Goal: Task Accomplishment & Management: Manage account settings

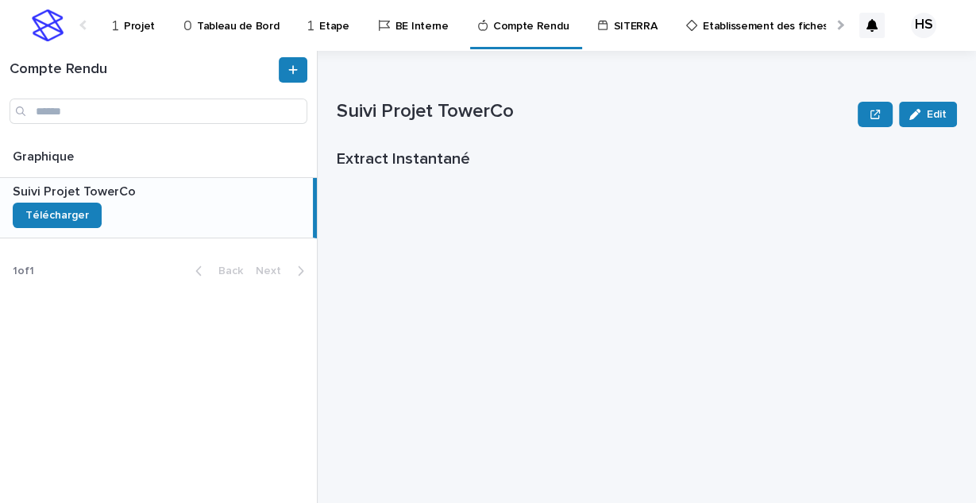
click at [140, 21] on p "Projet" at bounding box center [139, 16] width 31 height 33
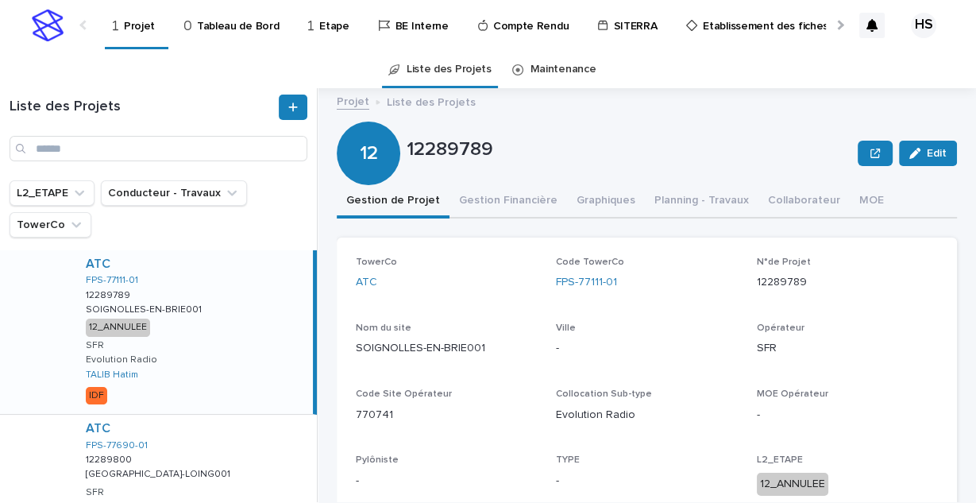
click at [145, 135] on div "Liste des Projets" at bounding box center [158, 127] width 317 height 67
click at [145, 148] on input "Search" at bounding box center [159, 148] width 298 height 25
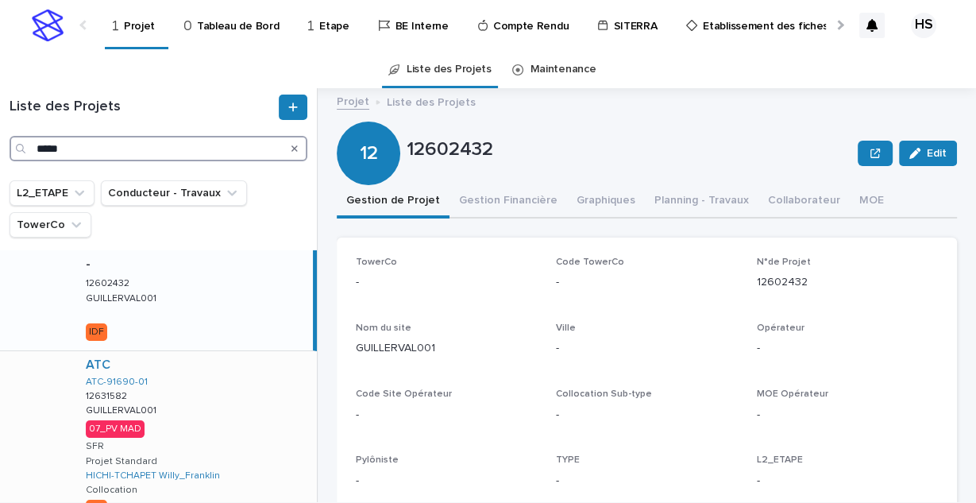
type input "*****"
click at [191, 434] on div "ATC ATC-91690-01 12631582 12631582 GUILLERVAL001 GUILLERVAL001 07_PV MAD SFR Pr…" at bounding box center [195, 438] width 244 height 175
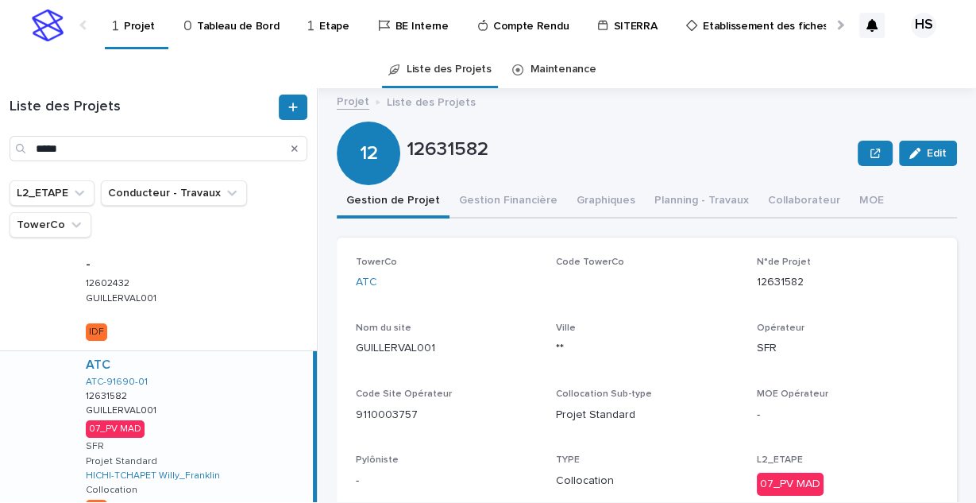
click at [519, 200] on button "Gestion Financière" at bounding box center [508, 201] width 118 height 33
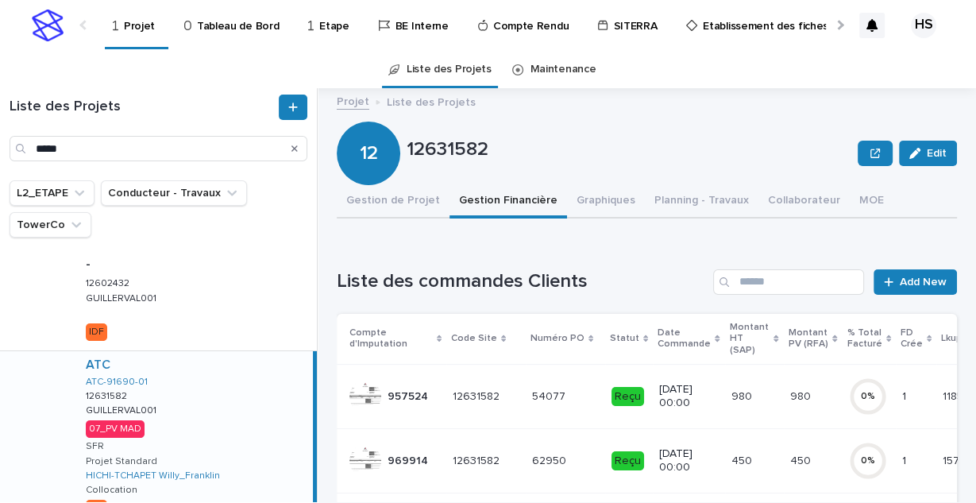
click at [975, 241] on div "Projet Liste des Projets 12631582 Edit 12 12631582 Edit Sorry, there was an err…" at bounding box center [656, 295] width 639 height 414
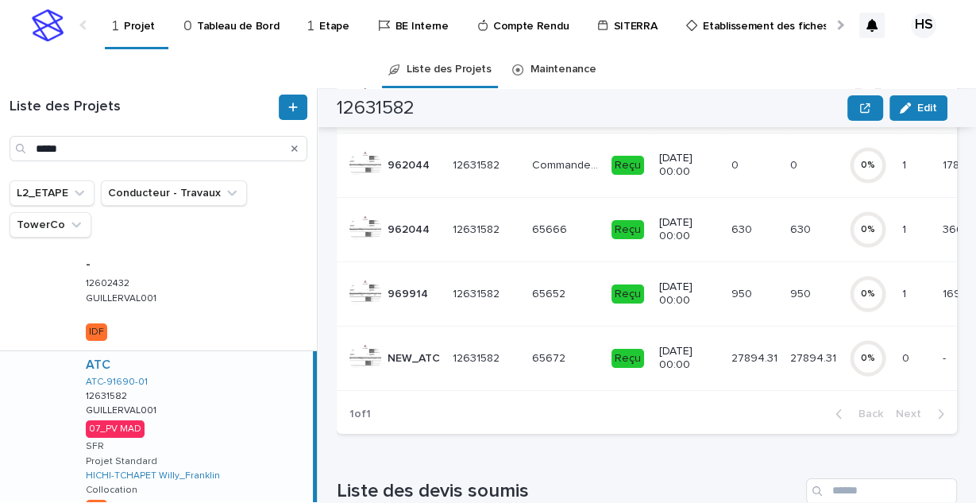
scroll to position [362, 0]
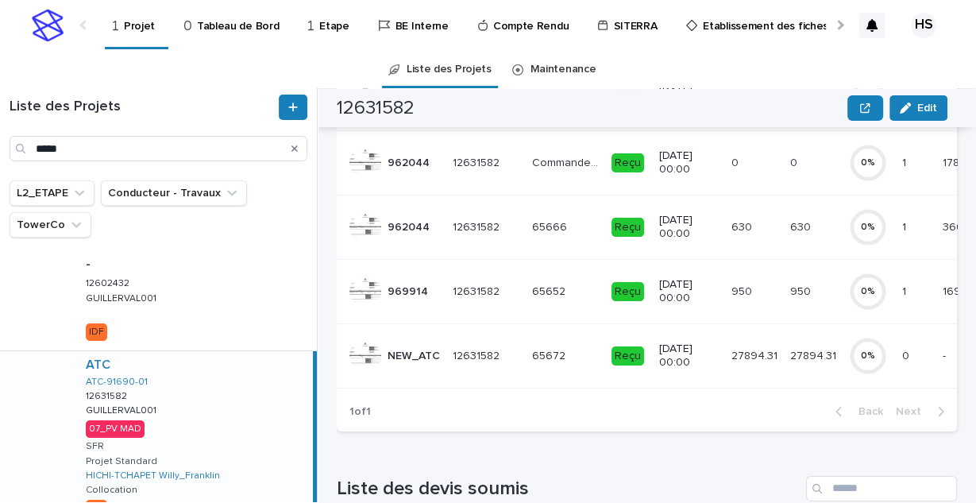
click at [784, 345] on td "27894.31 27894.31" at bounding box center [813, 355] width 59 height 64
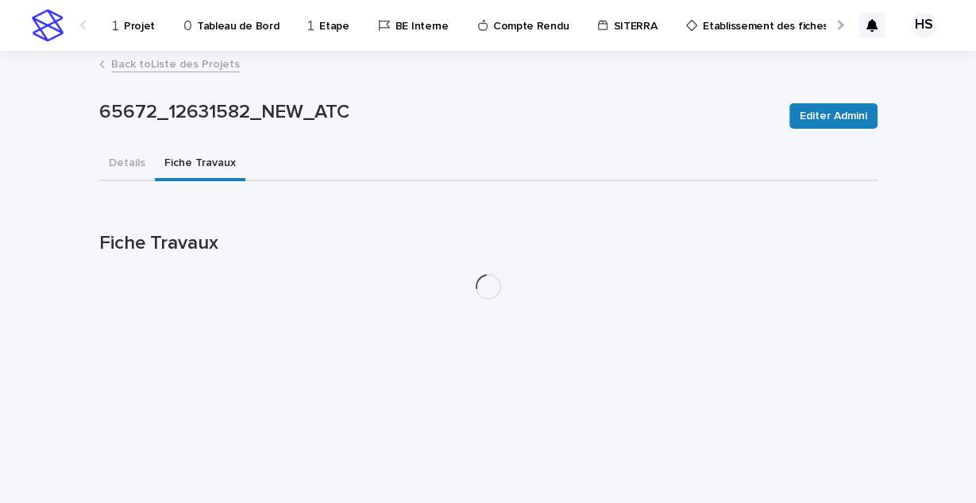
click at [193, 156] on button "Fiche Travaux" at bounding box center [200, 164] width 91 height 33
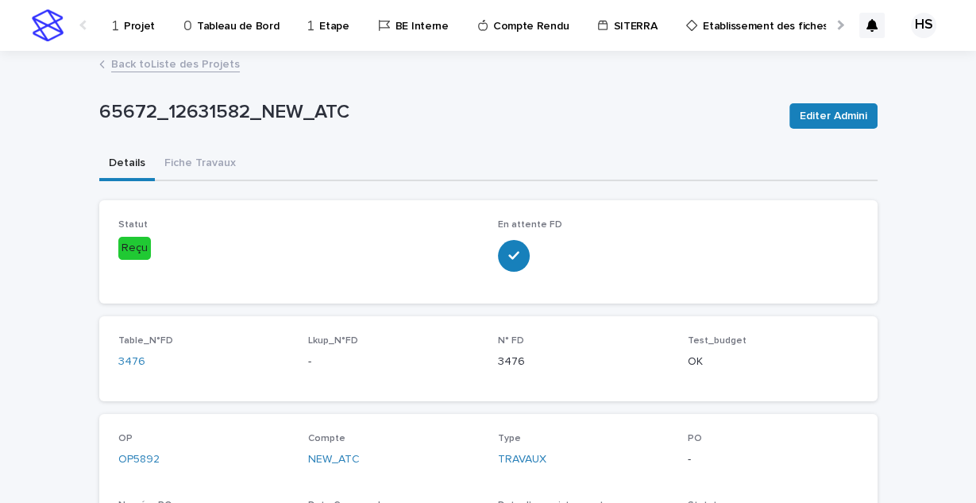
click at [128, 160] on button "Details" at bounding box center [127, 164] width 56 height 33
click at [185, 61] on link "Back to Liste des Projets" at bounding box center [175, 63] width 129 height 18
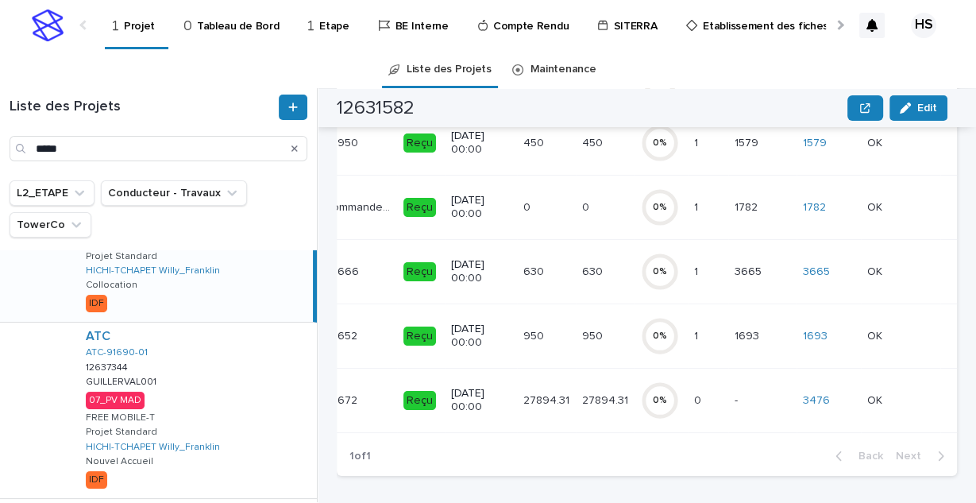
scroll to position [208, 0]
click at [237, 395] on div "ATC ATC-91690-01 12637344 12637344 GUILLERVAL001 GUILLERVAL001 07_PV MAD FREE M…" at bounding box center [195, 406] width 244 height 175
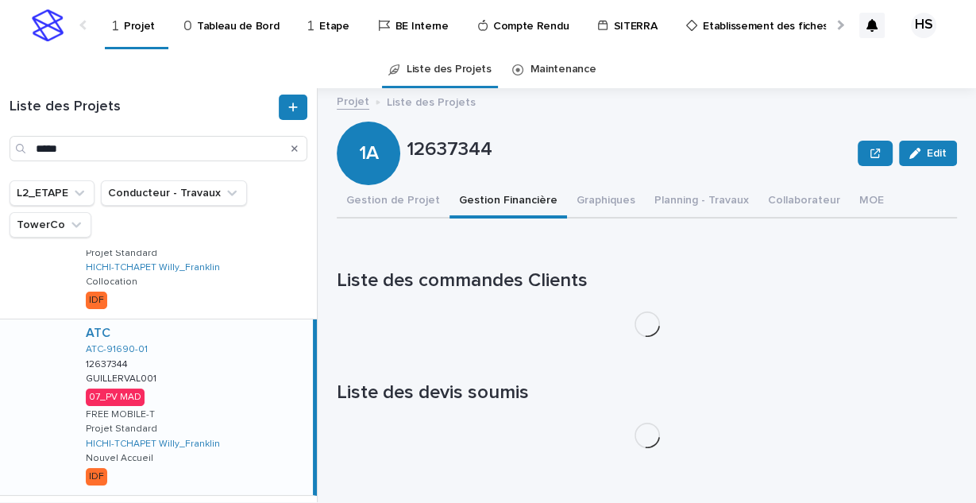
click at [478, 201] on button "Gestion Financière" at bounding box center [508, 201] width 118 height 33
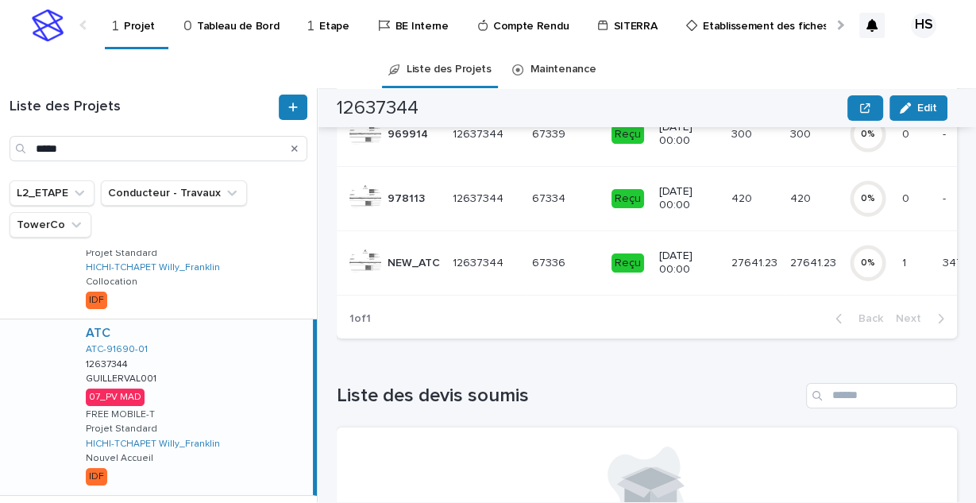
scroll to position [456, 0]
click at [726, 282] on div "Compte d'Imputation Code Site Numéro PO Statut Date Commande Montant HT (SAP) M…" at bounding box center [647, 78] width 620 height 440
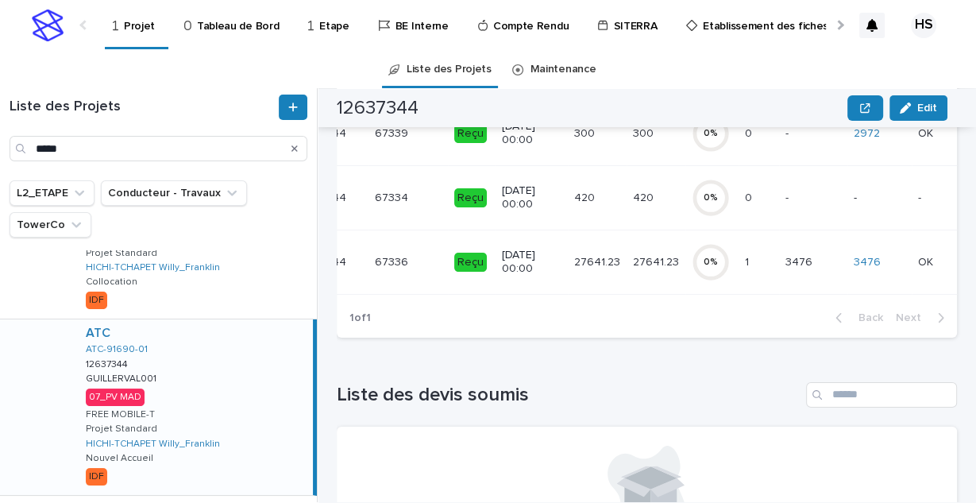
scroll to position [0, 162]
click at [781, 252] on p "3476" at bounding box center [795, 260] width 30 height 17
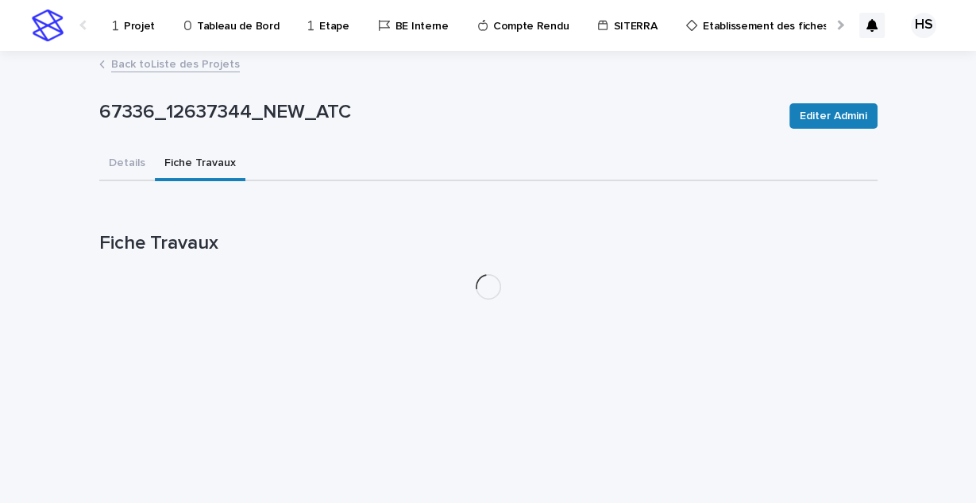
click at [191, 172] on button "Fiche Travaux" at bounding box center [200, 164] width 91 height 33
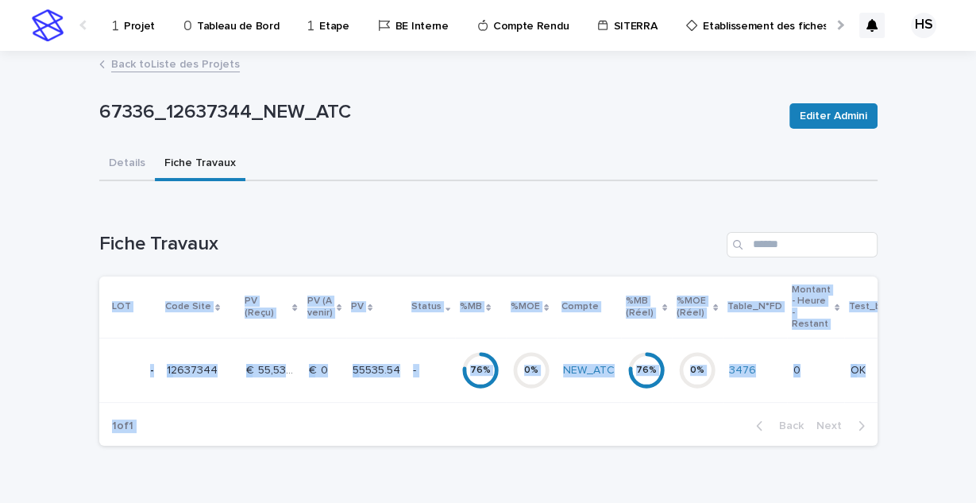
drag, startPoint x: 458, startPoint y: 403, endPoint x: 684, endPoint y: 435, distance: 227.7
click at [684, 435] on section "LOT Code Site PV (Reçu) PV (A venir) PV Status %MB %MOE Compte %MB (Réel) %MOE …" at bounding box center [488, 361] width 778 height 170
click at [653, 416] on div "1 of 1 Back Next" at bounding box center [488, 426] width 778 height 40
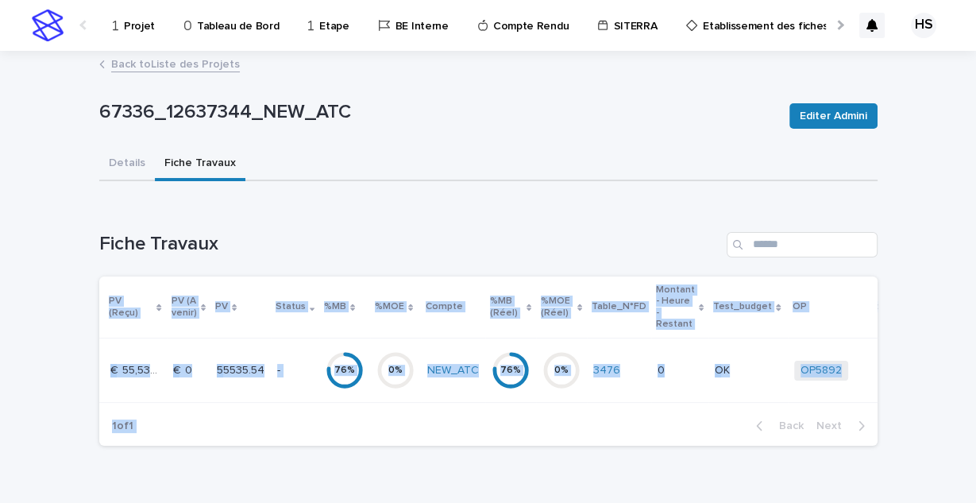
click at [873, 427] on div "Loading... Saving… Loading... Saving… 67336_12637344_NEW_ATC Editer Admini 6733…" at bounding box center [488, 275] width 794 height 446
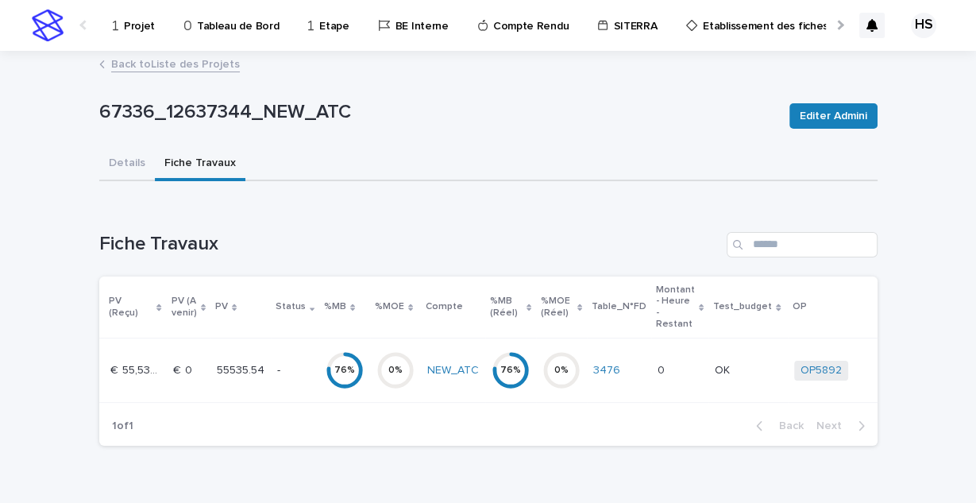
scroll to position [0, 2]
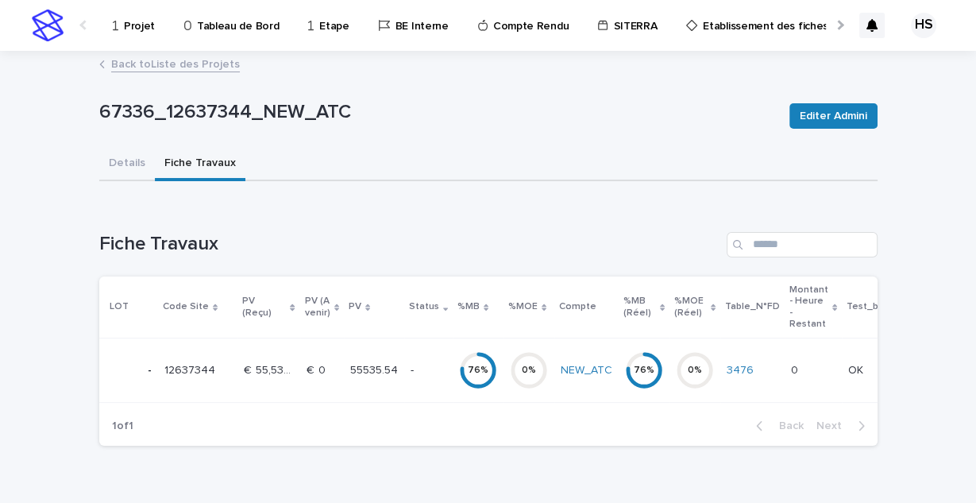
click at [784, 370] on td "0 0" at bounding box center [812, 370] width 57 height 64
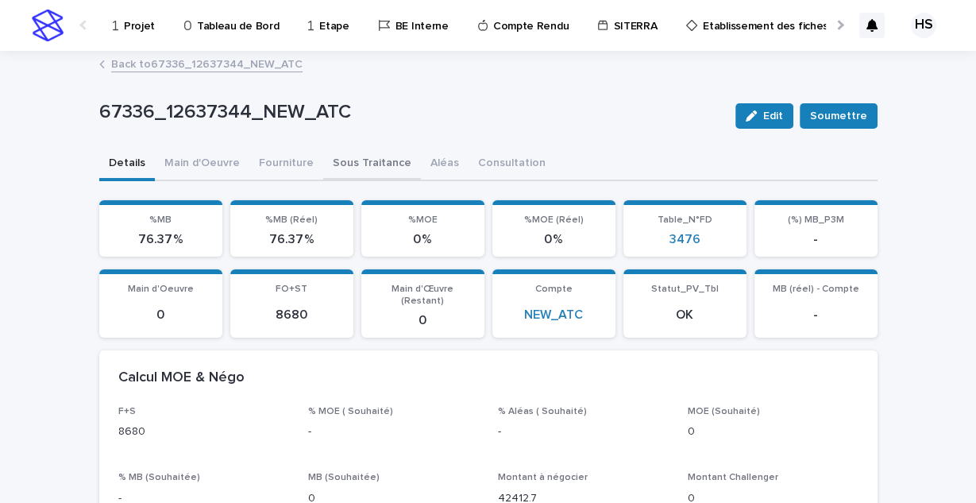
click at [387, 156] on button "Sous Traitance" at bounding box center [372, 164] width 98 height 33
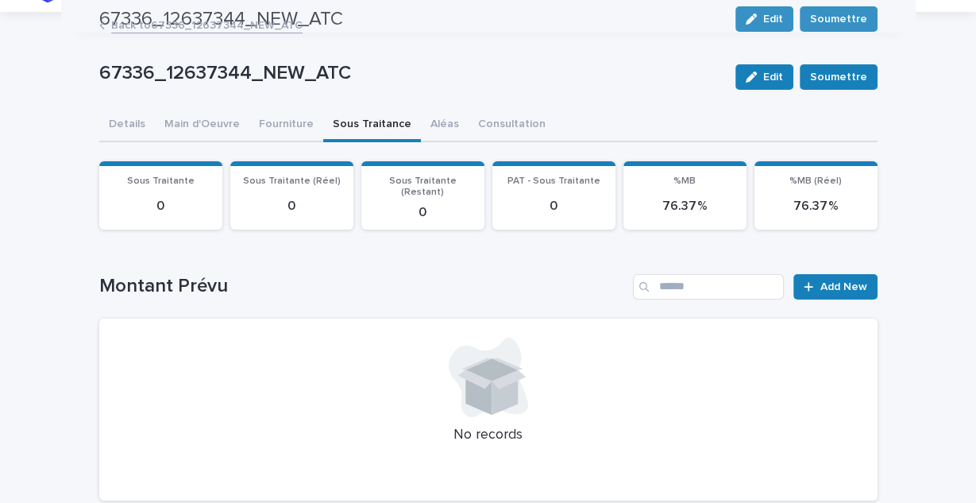
scroll to position [29, 0]
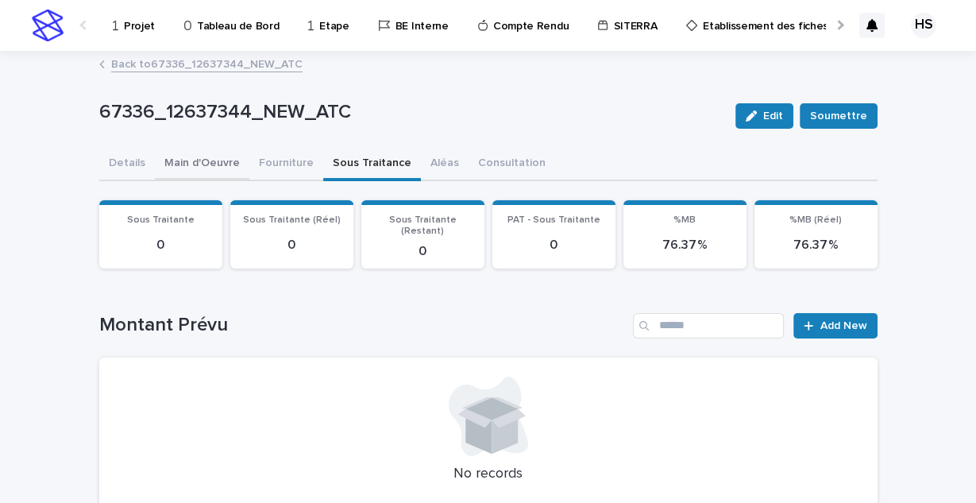
click at [222, 136] on div "67336_12637344_NEW_ATC Edit Soumettre 67336_12637344_NEW_ATC Edit Soumettre Sor…" at bounding box center [488, 437] width 778 height 771
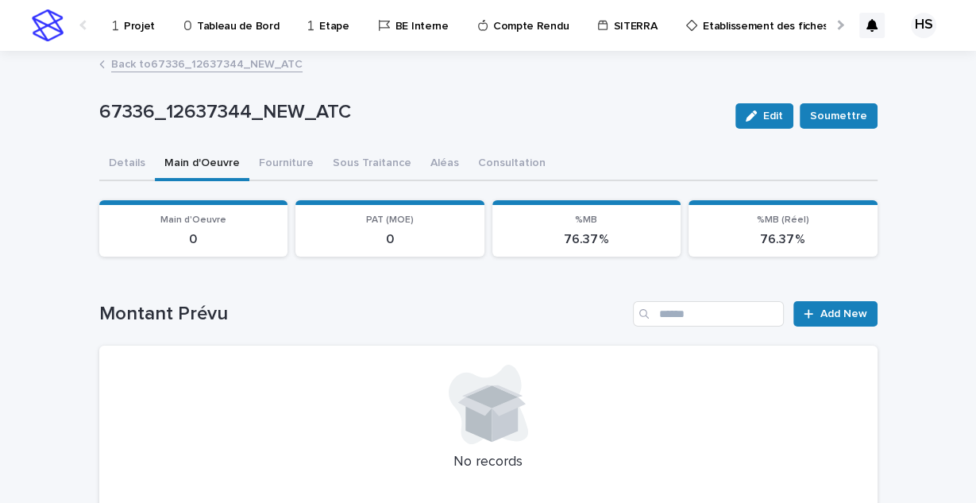
click at [207, 64] on link "Back to 67336_12637344_NEW_ATC" at bounding box center [206, 63] width 191 height 18
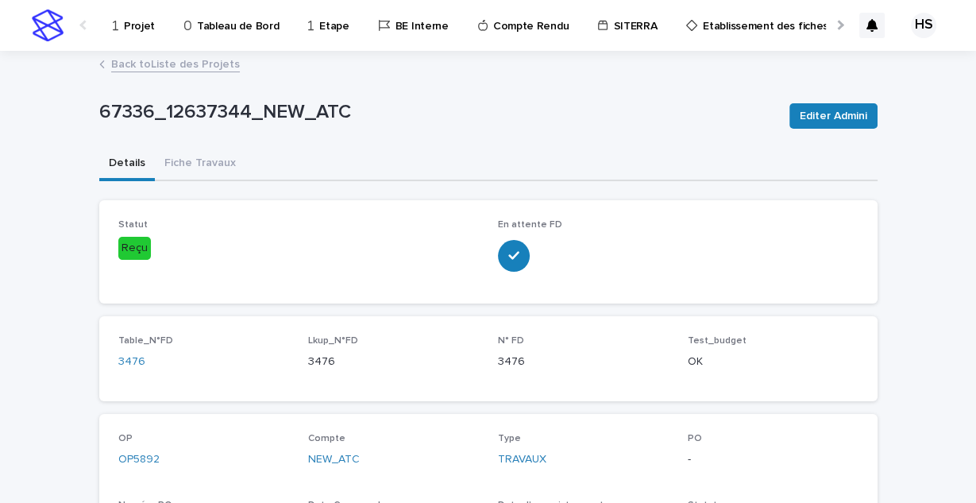
click at [122, 153] on button "Details" at bounding box center [127, 164] width 56 height 33
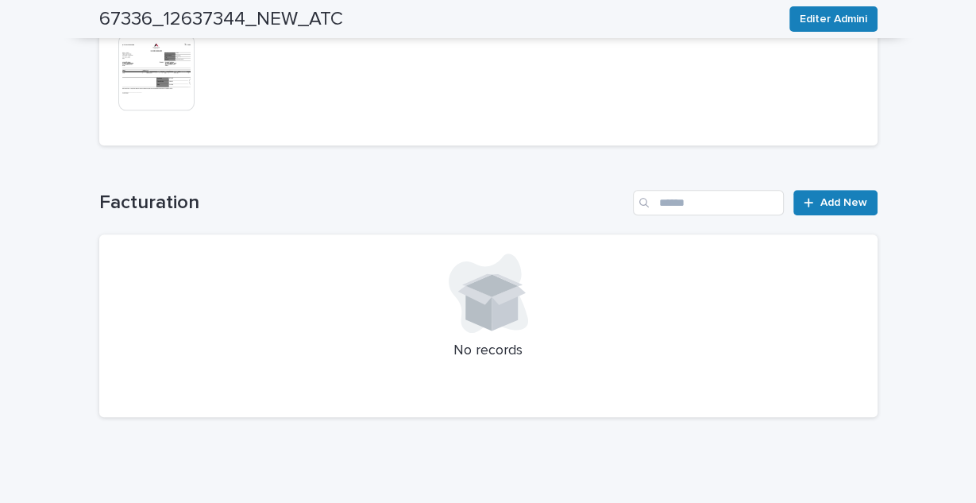
scroll to position [693, 0]
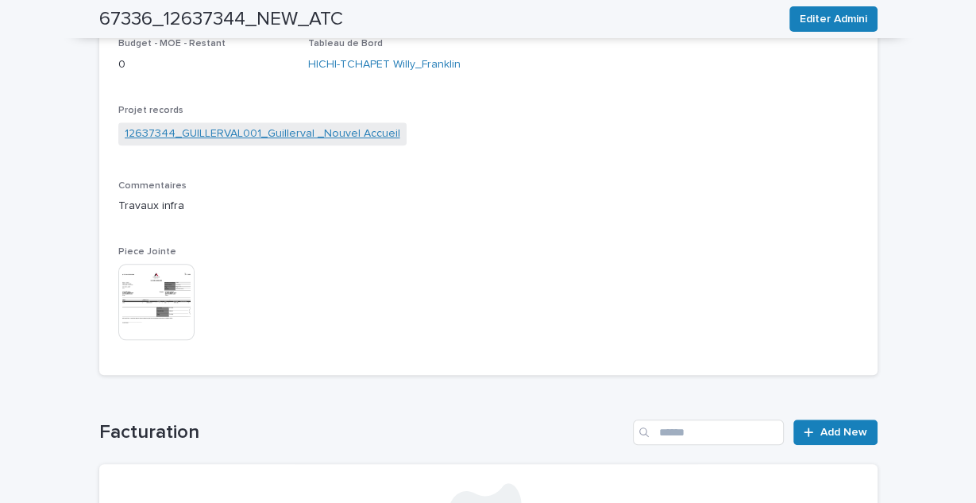
click at [361, 134] on link "12637344_GUILLERVAL001_Guillerval _Nouvel Accueil" at bounding box center [263, 133] width 276 height 17
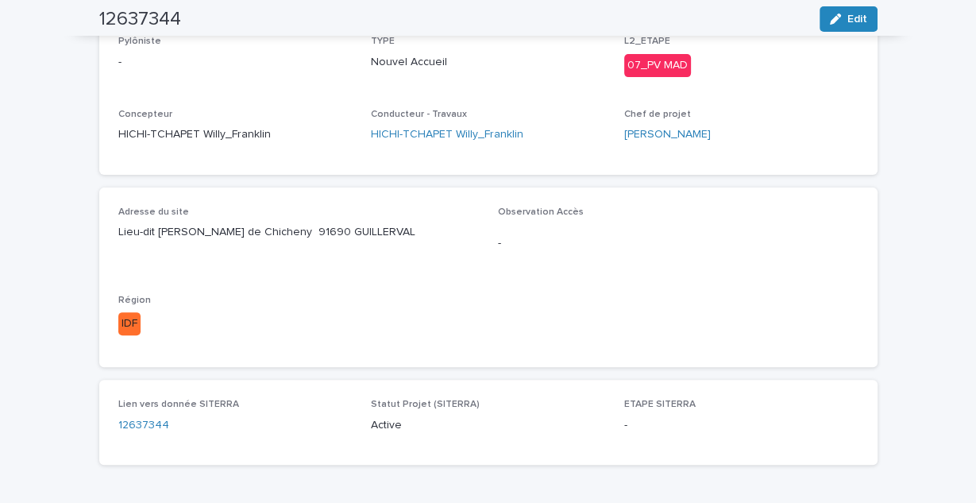
scroll to position [6, 0]
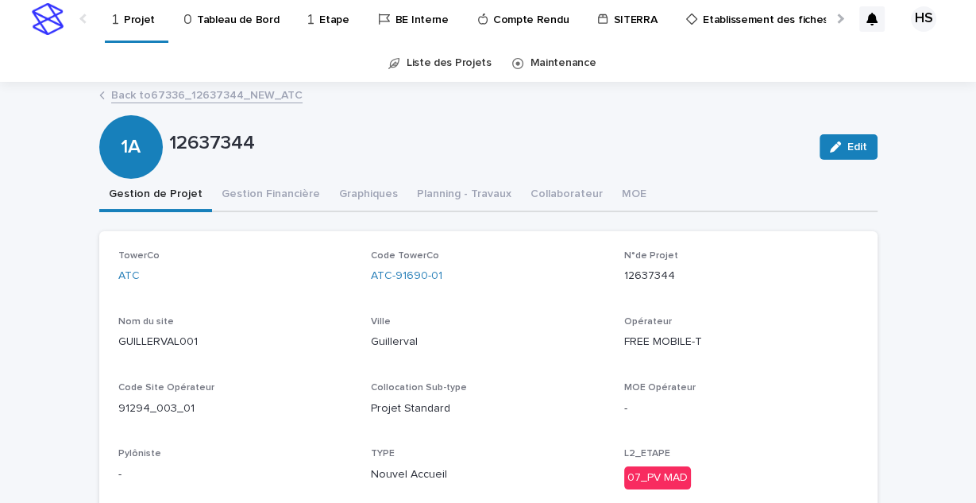
click at [208, 97] on link "Back to 67336_12637344_NEW_ATC" at bounding box center [206, 94] width 191 height 18
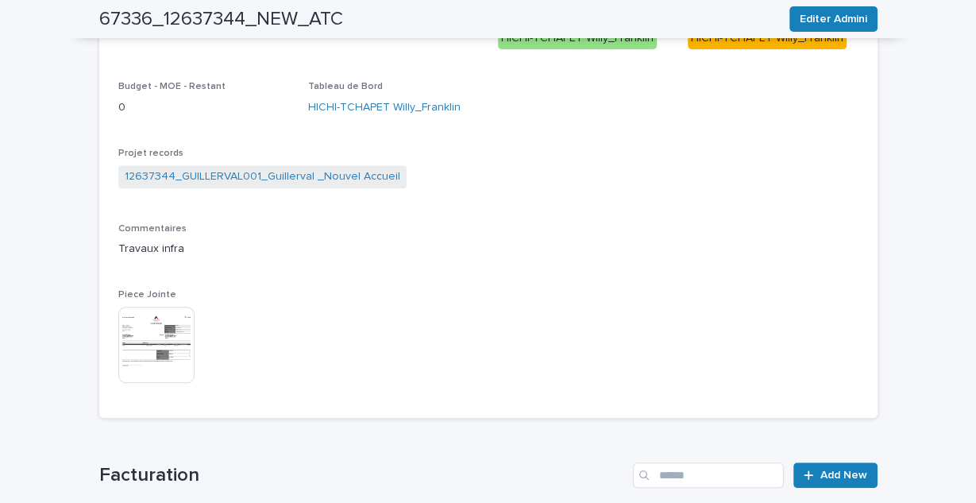
scroll to position [644, 0]
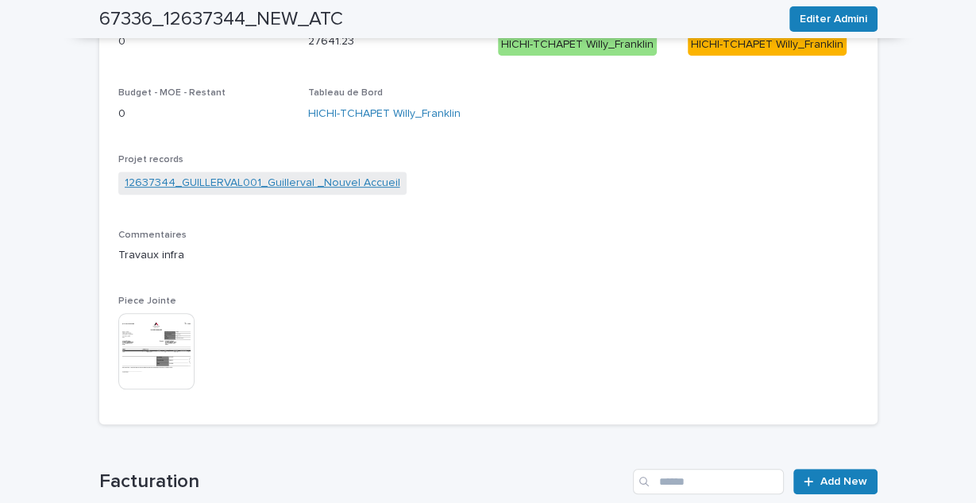
click at [372, 185] on link "12637344_GUILLERVAL001_Guillerval _Nouvel Accueil" at bounding box center [263, 183] width 276 height 17
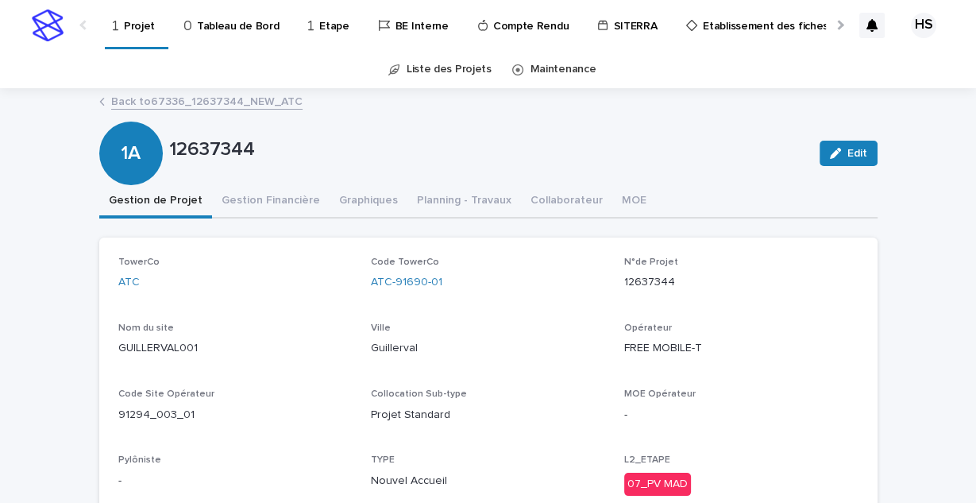
click at [269, 96] on link "Back to 67336_12637344_NEW_ATC" at bounding box center [206, 100] width 191 height 18
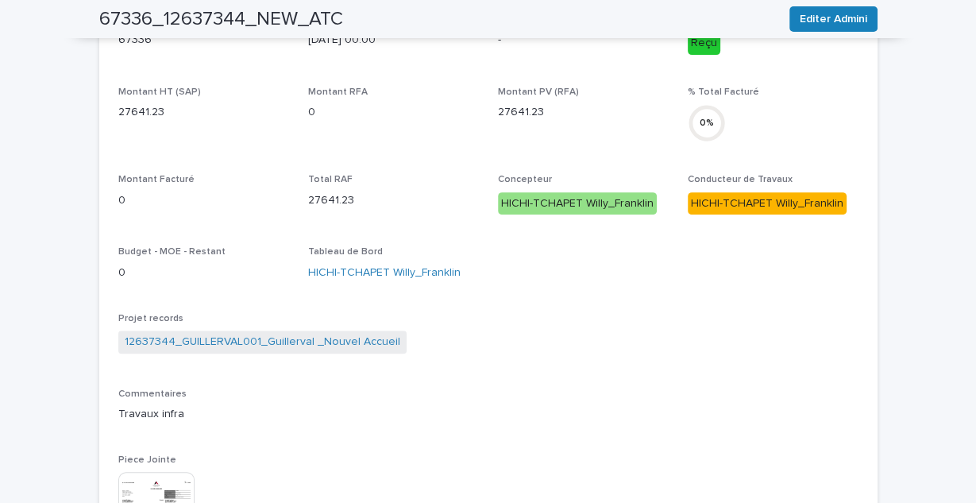
scroll to position [488, 0]
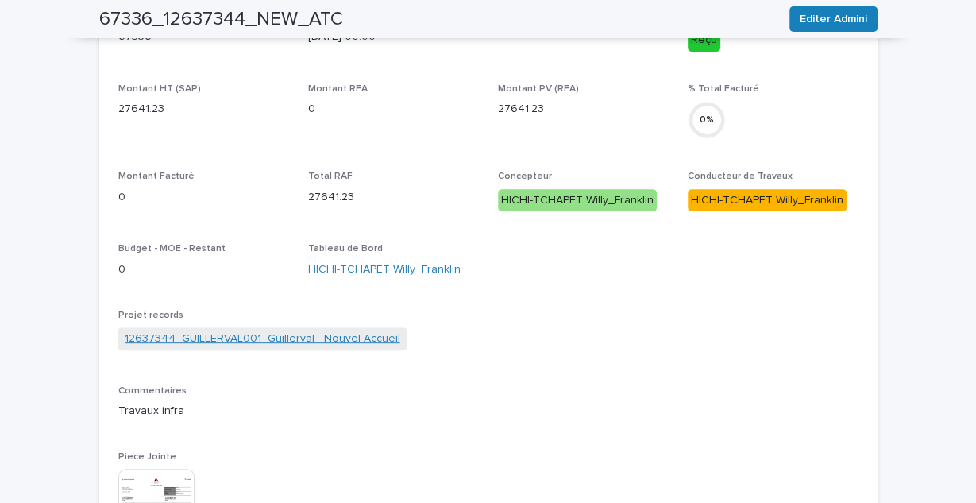
click at [364, 333] on link "12637344_GUILLERVAL001_Guillerval _Nouvel Accueil" at bounding box center [263, 338] width 276 height 17
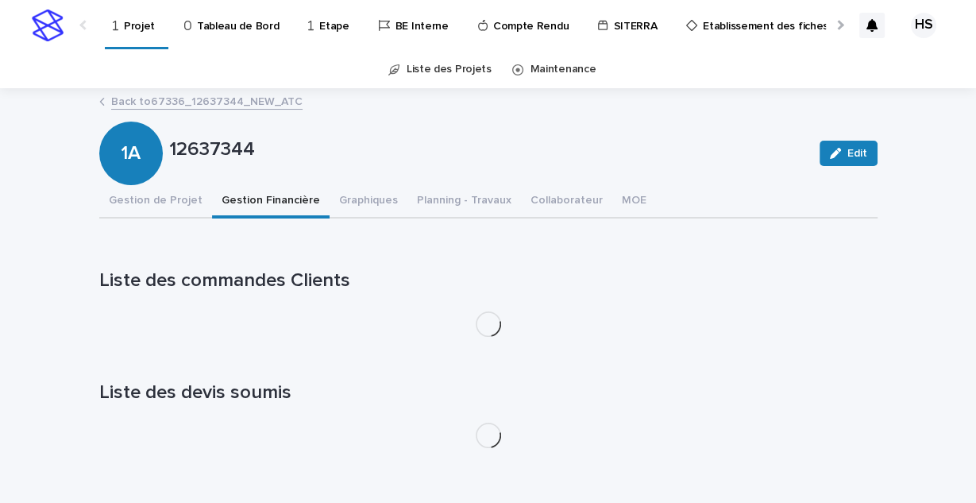
click at [286, 197] on button "Gestion Financière" at bounding box center [271, 201] width 118 height 33
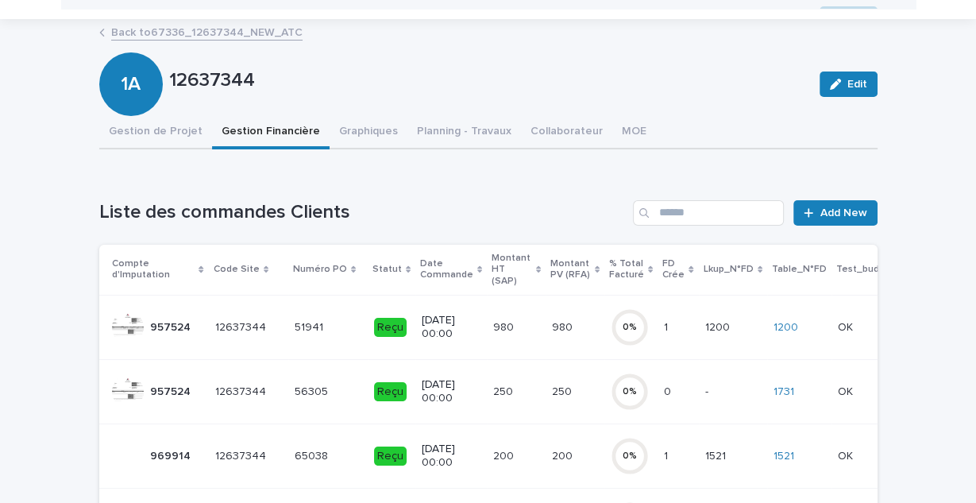
scroll to position [48, 0]
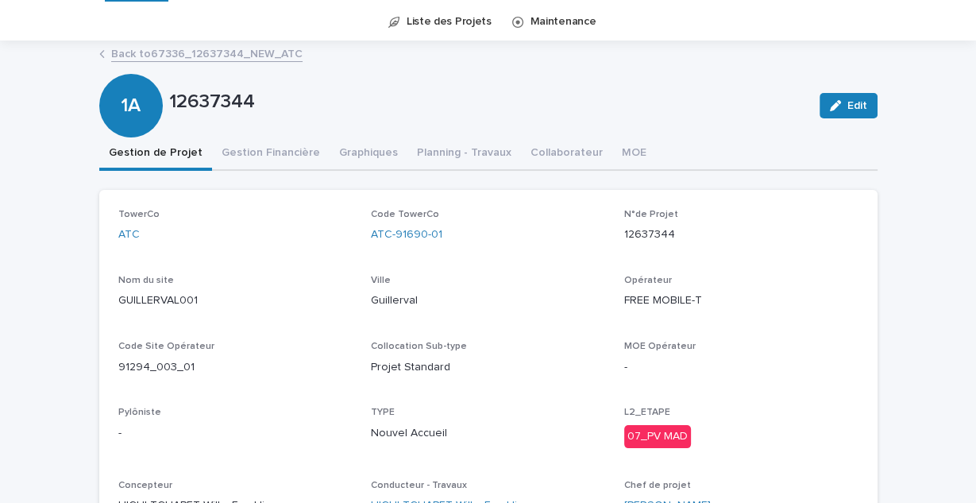
click at [155, 137] on button "Gestion de Projet" at bounding box center [155, 153] width 113 height 33
drag, startPoint x: 195, startPoint y: 300, endPoint x: 89, endPoint y: 291, distance: 106.0
copy p "GUILLERVAL001"
click at [141, 46] on link "Back to 67336_12637344_NEW_ATC" at bounding box center [206, 53] width 191 height 18
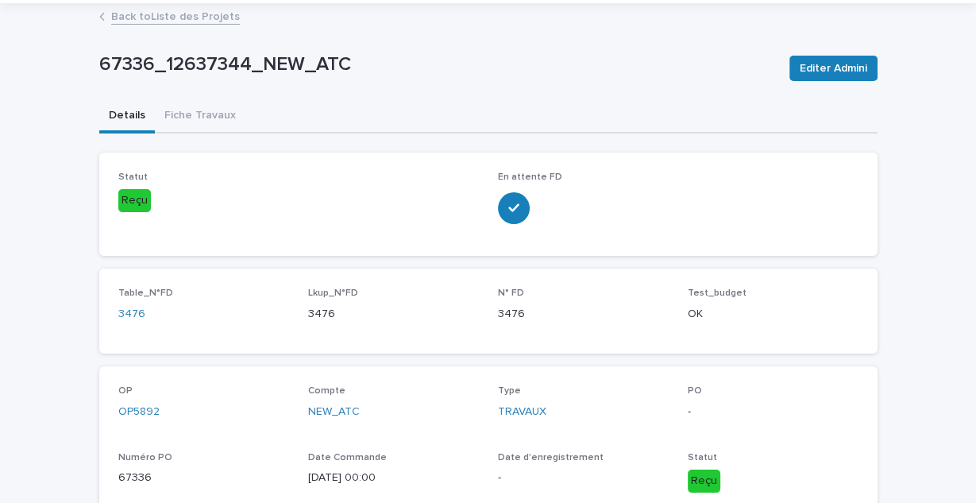
click at [166, 19] on link "Back to Liste des Projets" at bounding box center [175, 15] width 129 height 18
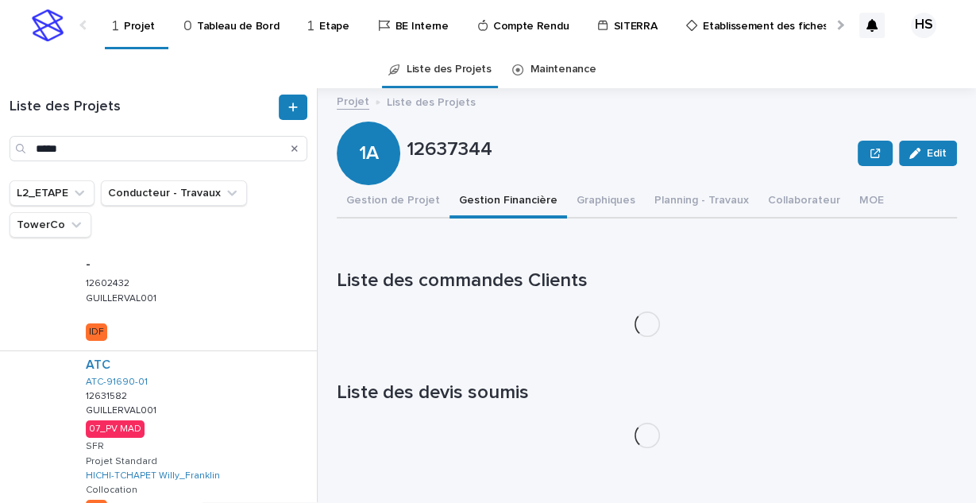
click at [128, 31] on p "Projet" at bounding box center [139, 16] width 31 height 33
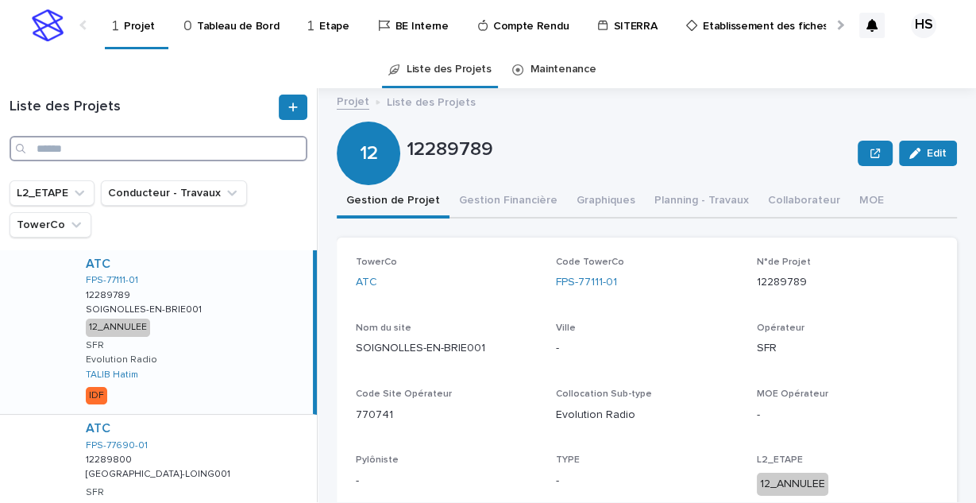
click at [197, 152] on input "Search" at bounding box center [159, 148] width 298 height 25
paste input "**********"
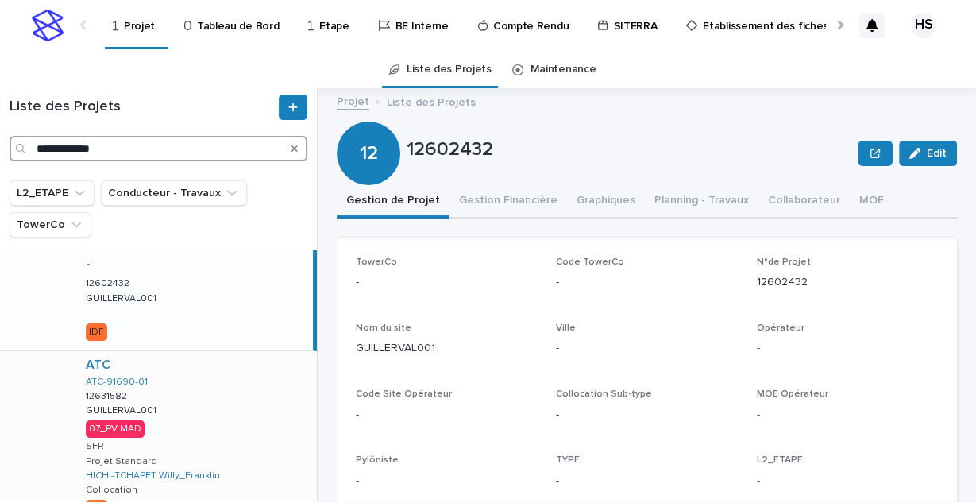
type input "**********"
click at [237, 422] on div "ATC ATC-91690-01 12631582 12631582 GUILLERVAL001 GUILLERVAL001 07_PV MAD SFR Pr…" at bounding box center [195, 438] width 244 height 175
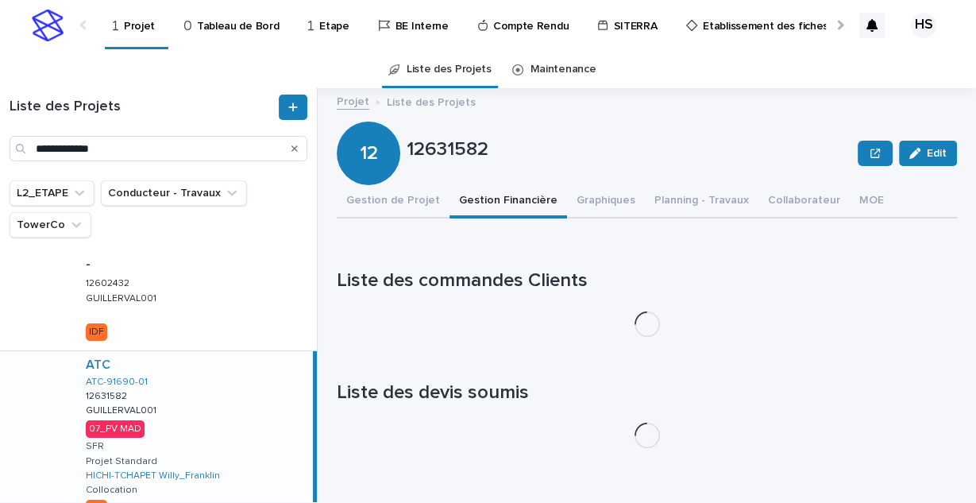
click at [471, 202] on button "Gestion Financière" at bounding box center [508, 201] width 118 height 33
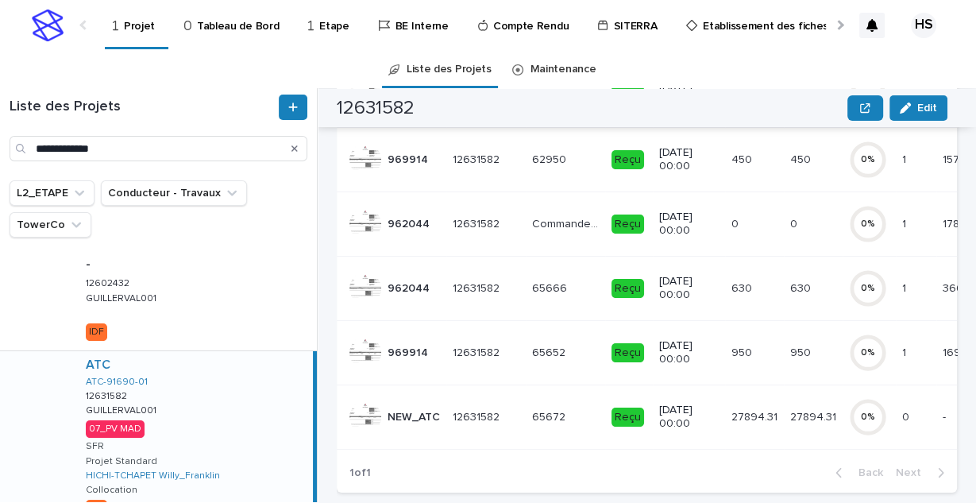
click at [747, 211] on div "0 0" at bounding box center [754, 224] width 46 height 26
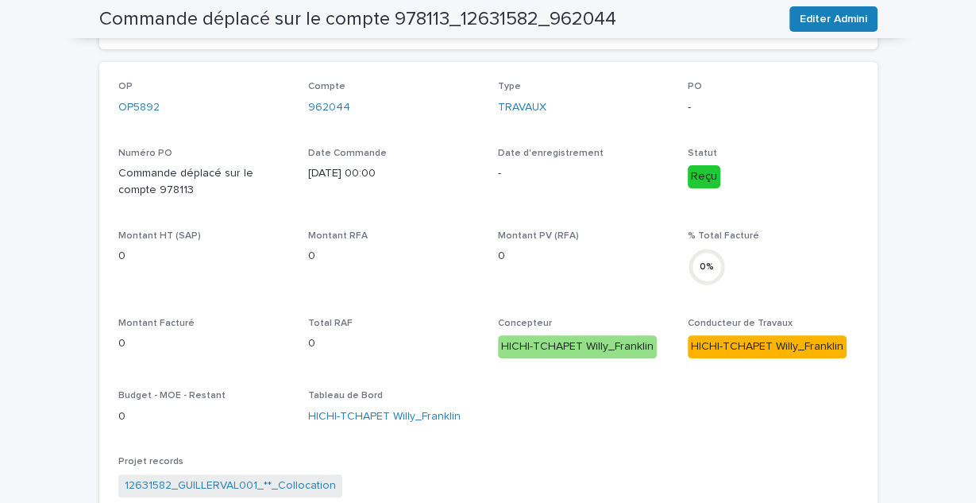
scroll to position [107, 0]
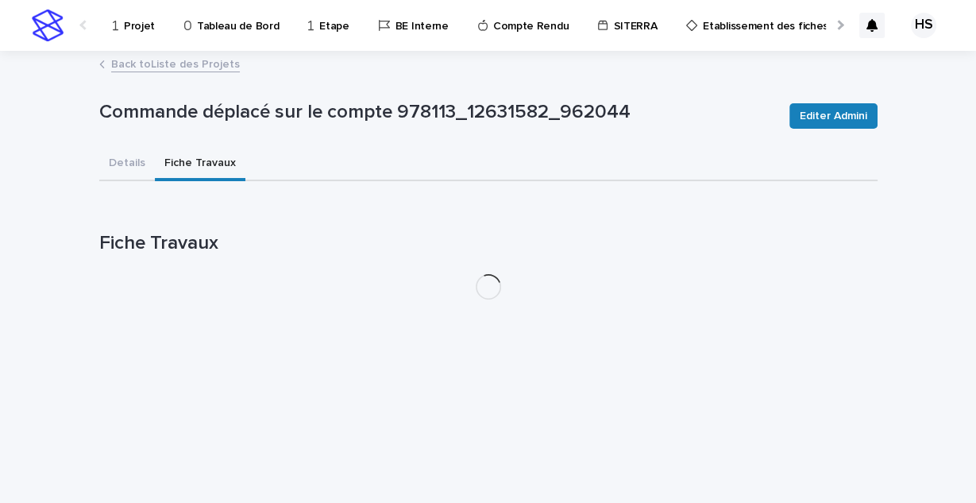
click at [200, 58] on div "Projet Tableau de Bord Etape BE Interne Compte Rendu SITERRA Etablissement des …" at bounding box center [488, 251] width 976 height 503
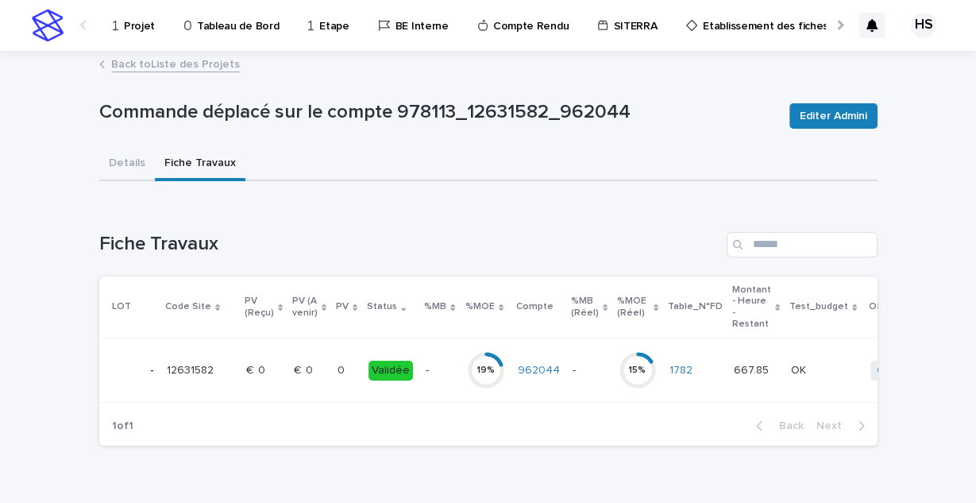
click at [331, 375] on td "0 0" at bounding box center [346, 370] width 31 height 64
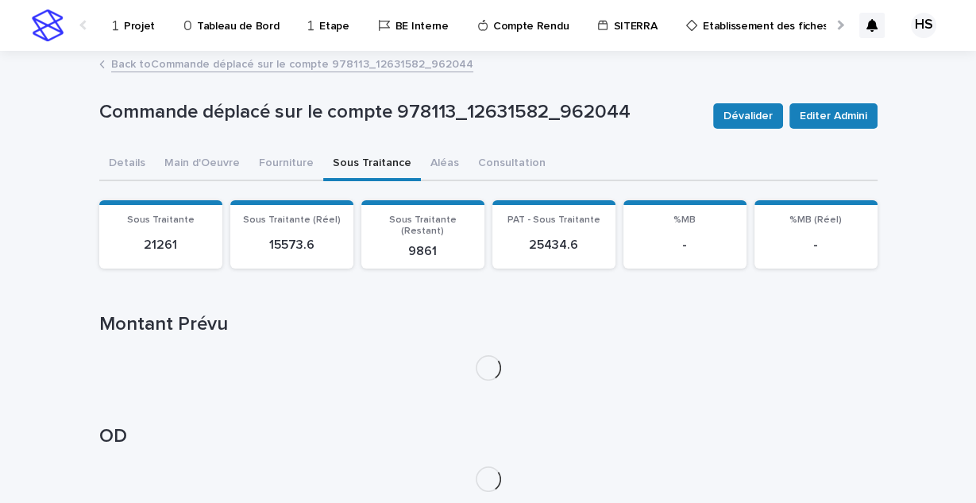
click at [376, 156] on button "Sous Traitance" at bounding box center [372, 164] width 98 height 33
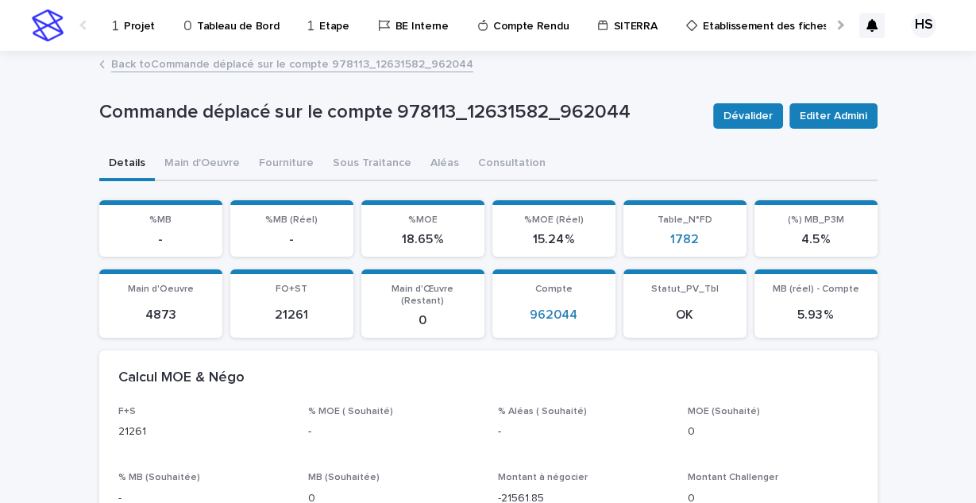
click at [129, 155] on button "Details" at bounding box center [127, 164] width 56 height 33
drag, startPoint x: 717, startPoint y: 249, endPoint x: 658, endPoint y: 238, distance: 59.8
click at [658, 238] on section "Table_N°FD 1782" at bounding box center [684, 228] width 123 height 57
copy link "1782"
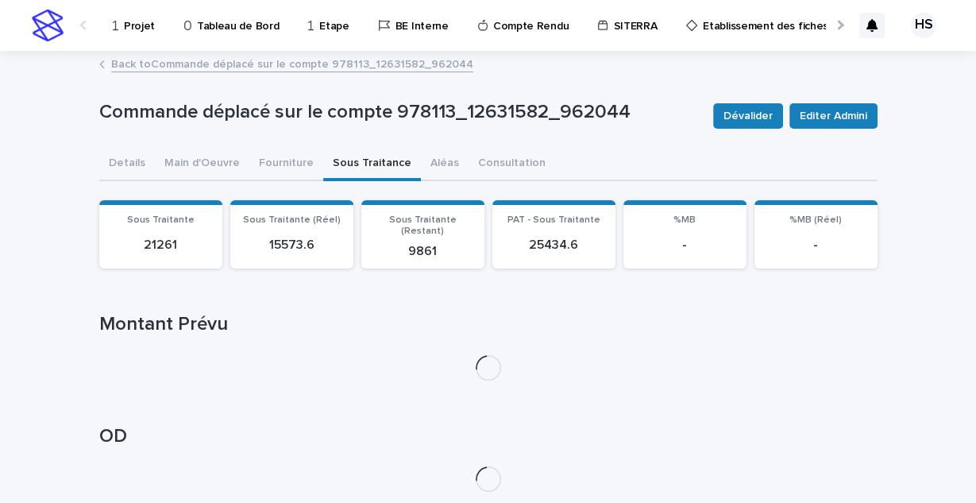
click at [355, 175] on button "Sous Traitance" at bounding box center [372, 164] width 98 height 33
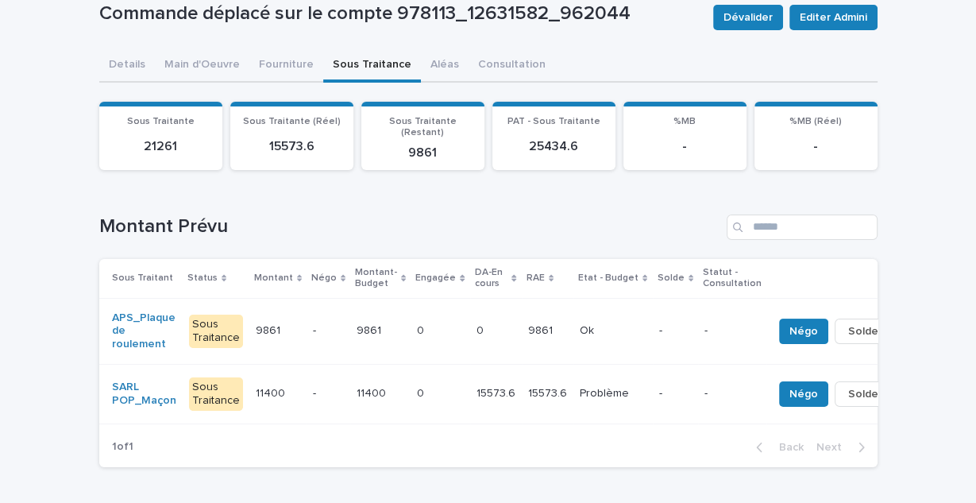
scroll to position [102, 0]
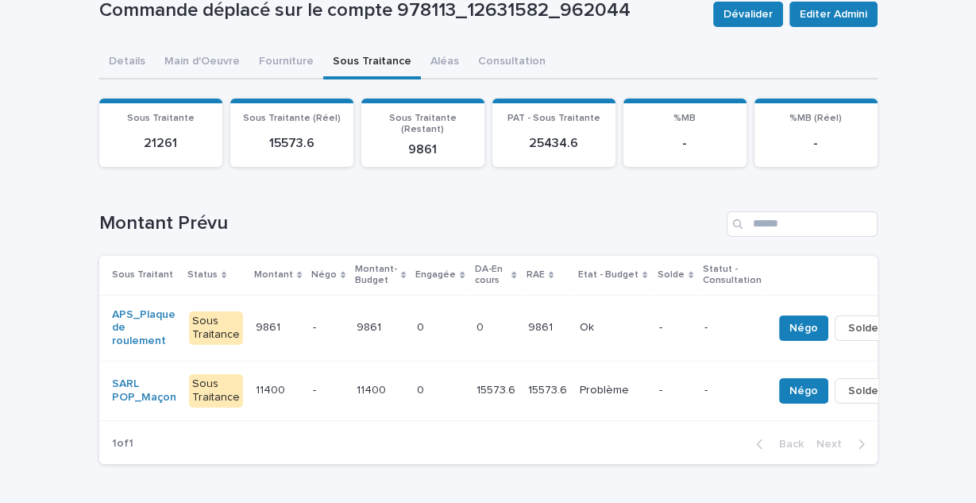
click at [528, 318] on p "9861" at bounding box center [542, 326] width 28 height 17
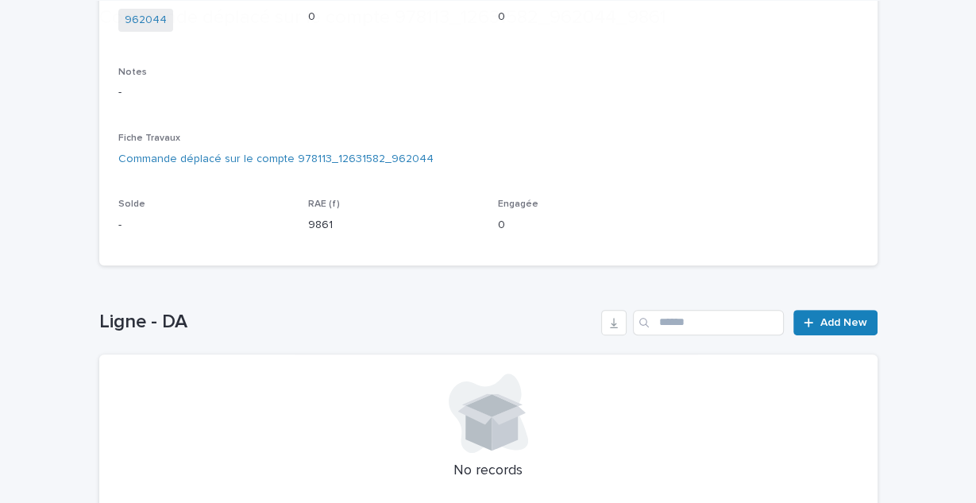
scroll to position [519, 0]
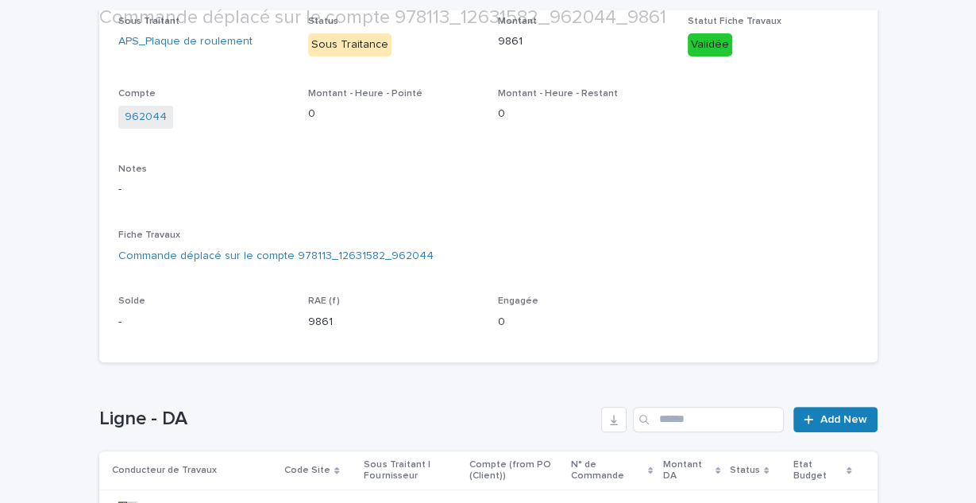
scroll to position [472, 0]
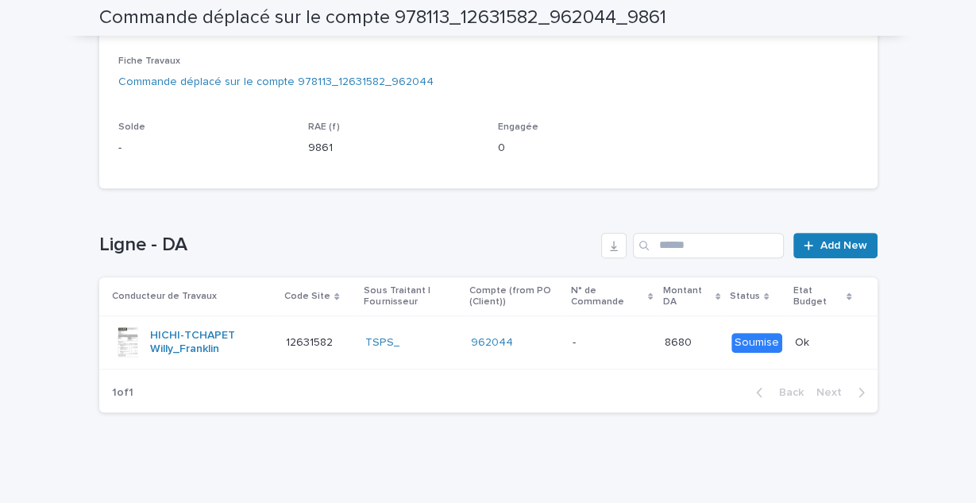
click at [617, 359] on td "- -" at bounding box center [612, 342] width 92 height 53
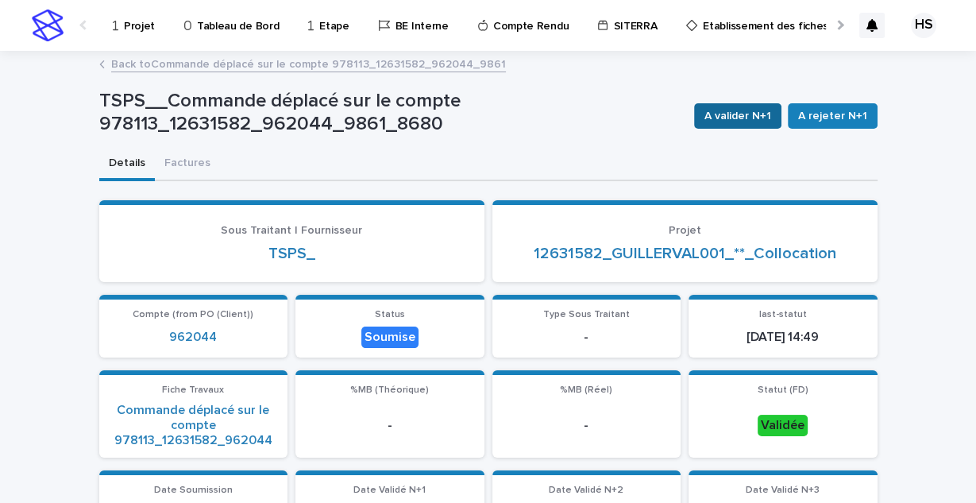
click at [752, 109] on span "A valider N+1" at bounding box center [737, 116] width 67 height 16
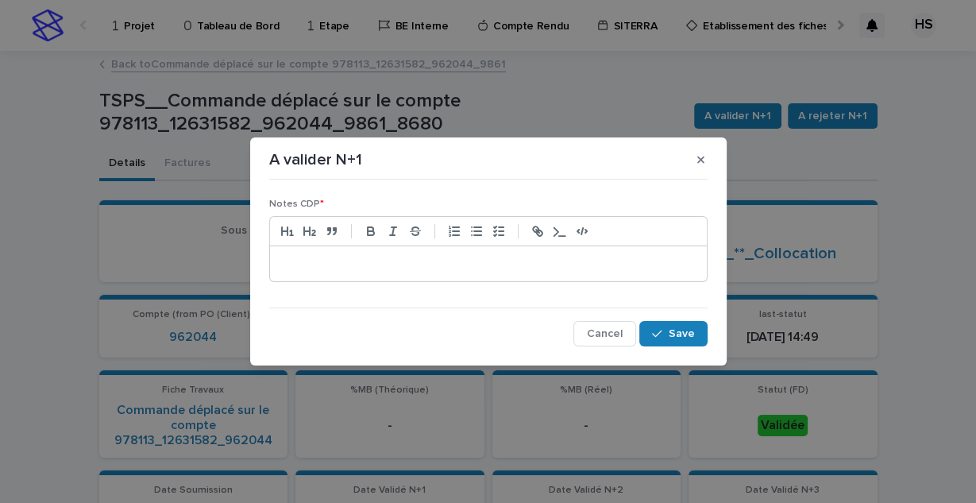
click at [559, 256] on p at bounding box center [488, 264] width 413 height 16
click at [665, 337] on div "button" at bounding box center [660, 333] width 16 height 11
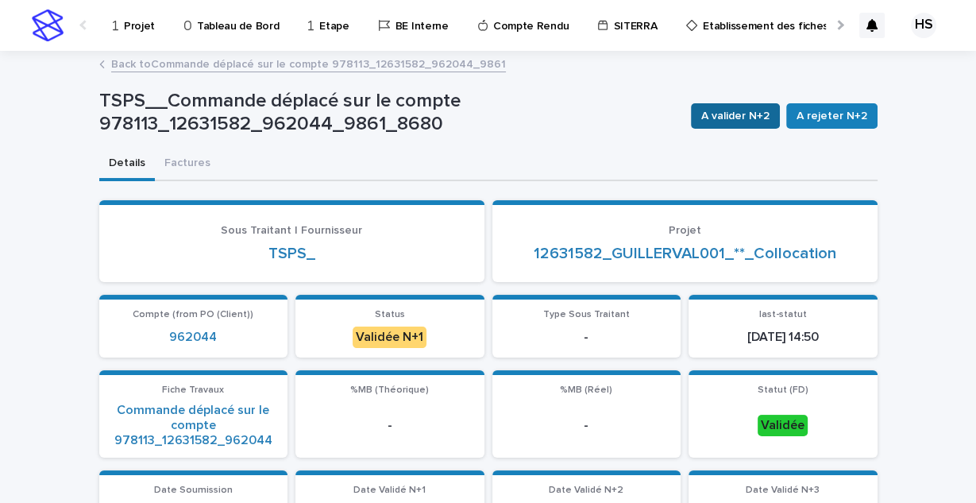
click at [746, 120] on span "A valider N+2" at bounding box center [735, 116] width 68 height 16
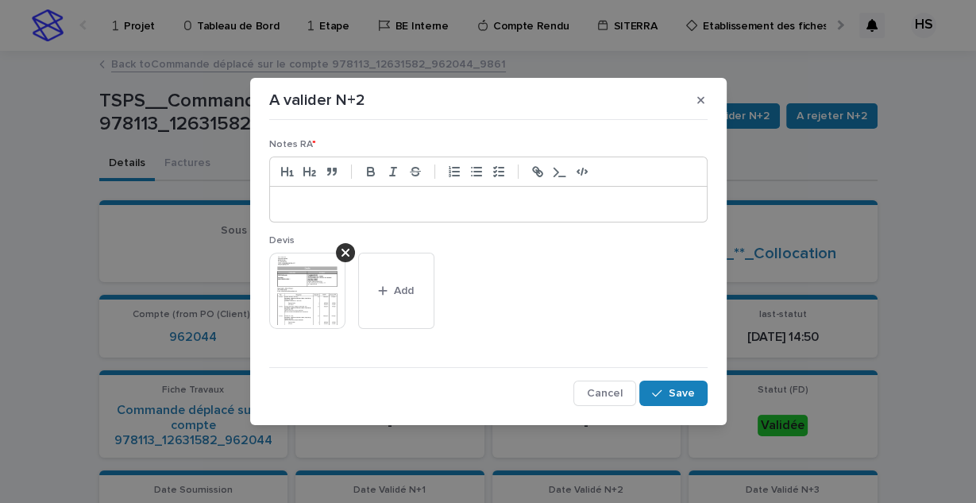
click at [547, 213] on div at bounding box center [488, 204] width 437 height 35
click at [620, 403] on button "Cancel" at bounding box center [604, 392] width 63 height 25
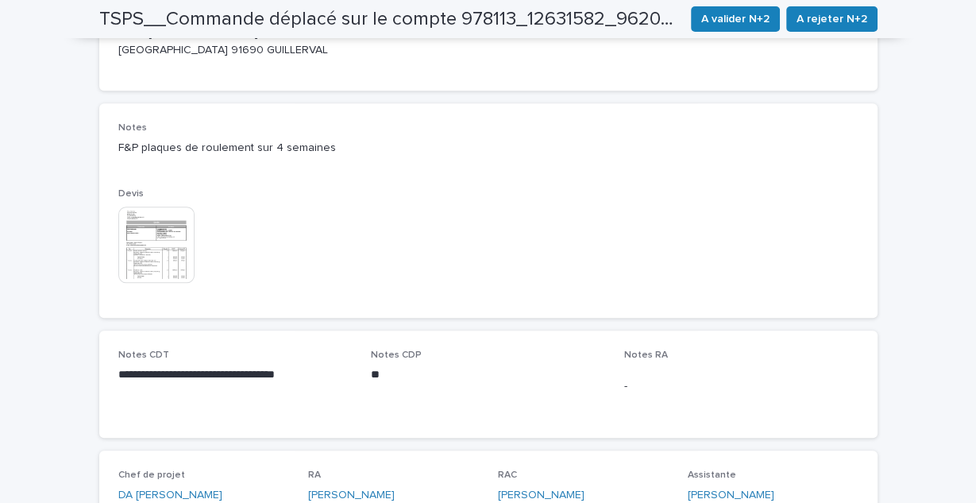
scroll to position [919, 0]
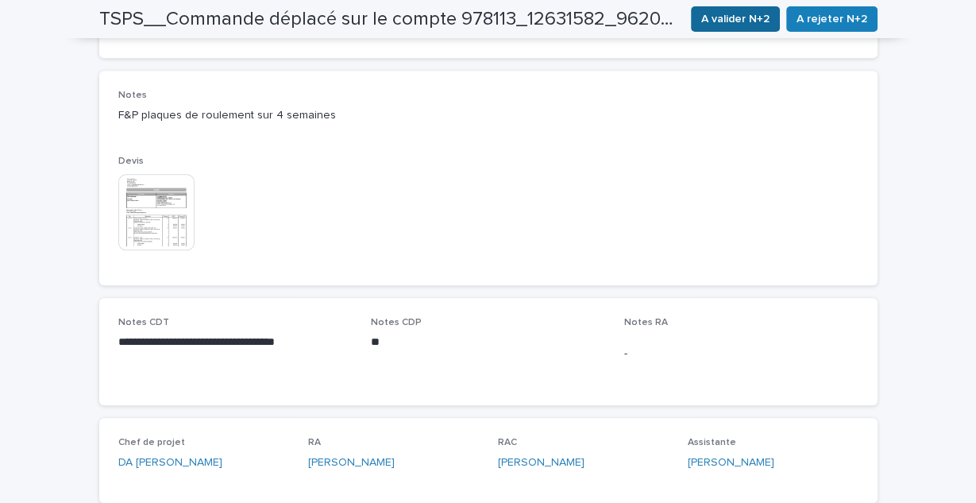
click at [767, 25] on span "A valider N+2" at bounding box center [735, 19] width 68 height 16
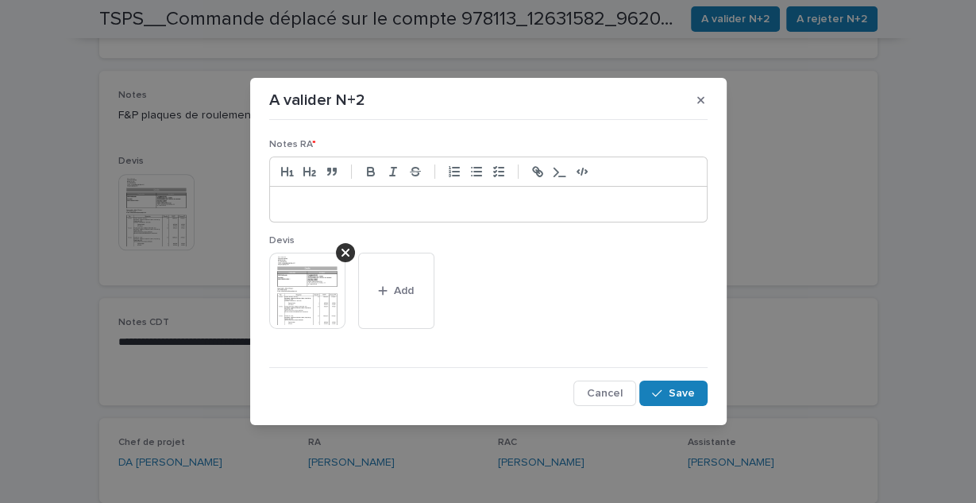
click at [525, 187] on div at bounding box center [488, 204] width 437 height 35
click at [684, 404] on button "Save" at bounding box center [672, 392] width 67 height 25
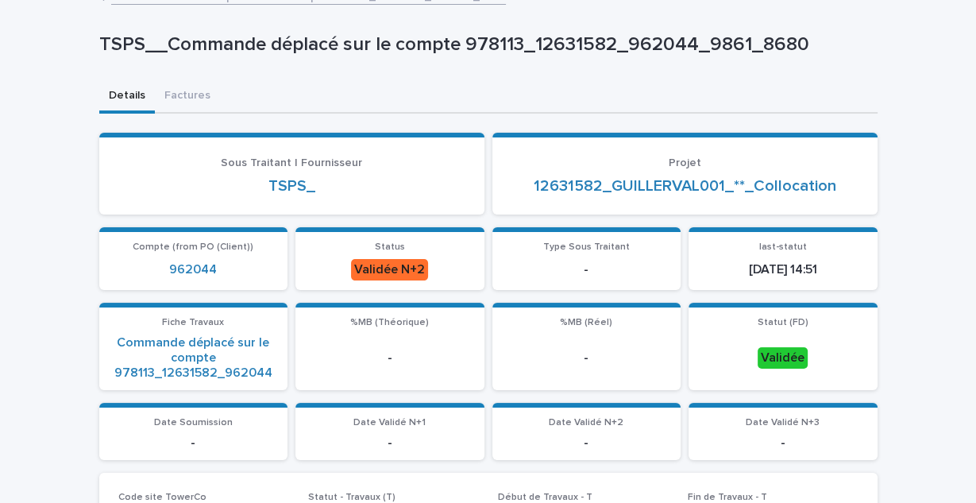
scroll to position [0, 0]
